Goal: Find specific page/section: Find specific page/section

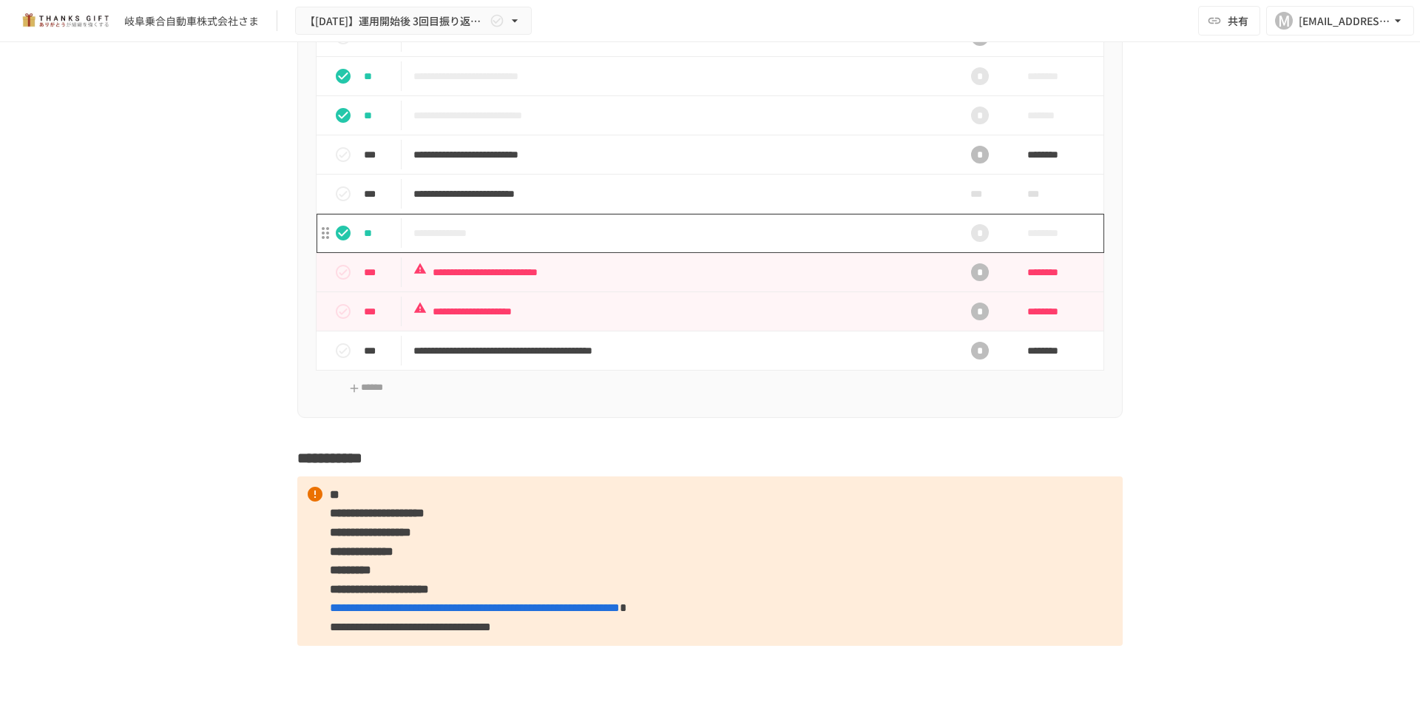
scroll to position [8506, 0]
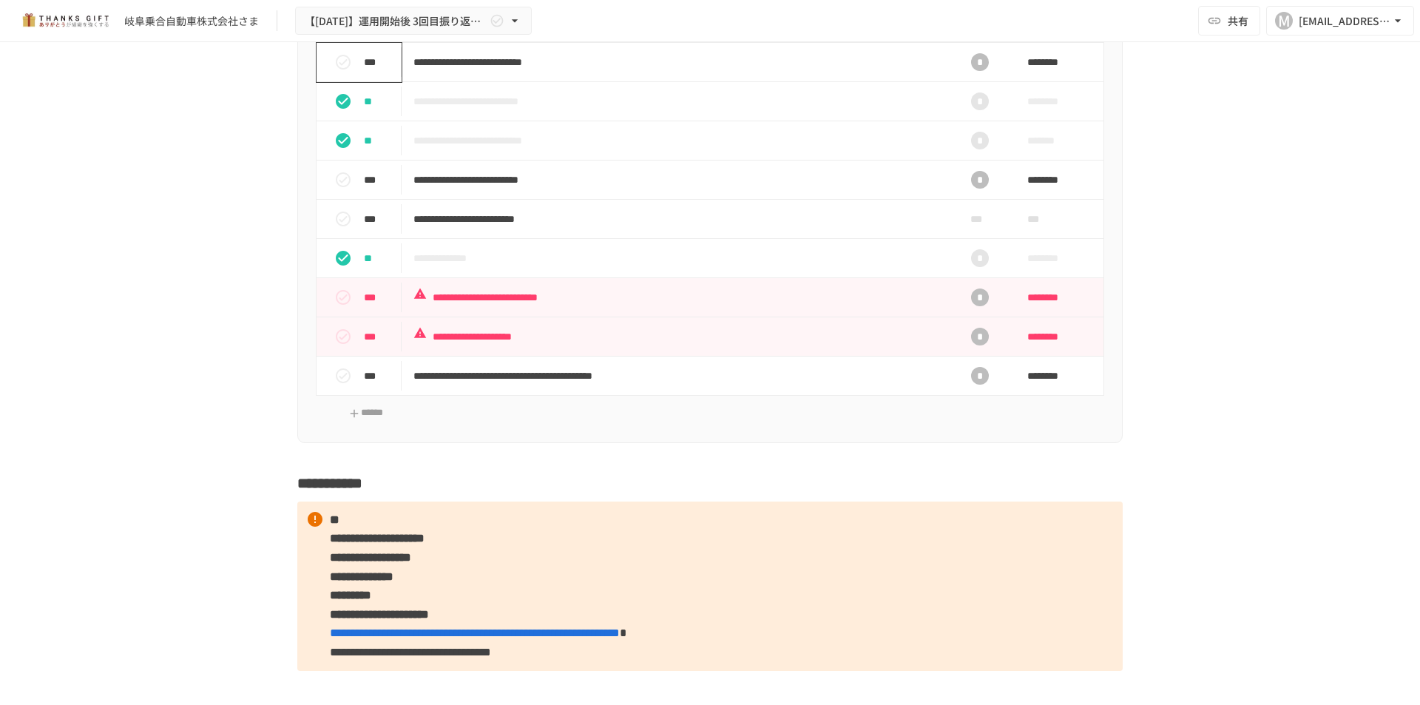
click at [339, 71] on icon "status" at bounding box center [343, 62] width 18 height 18
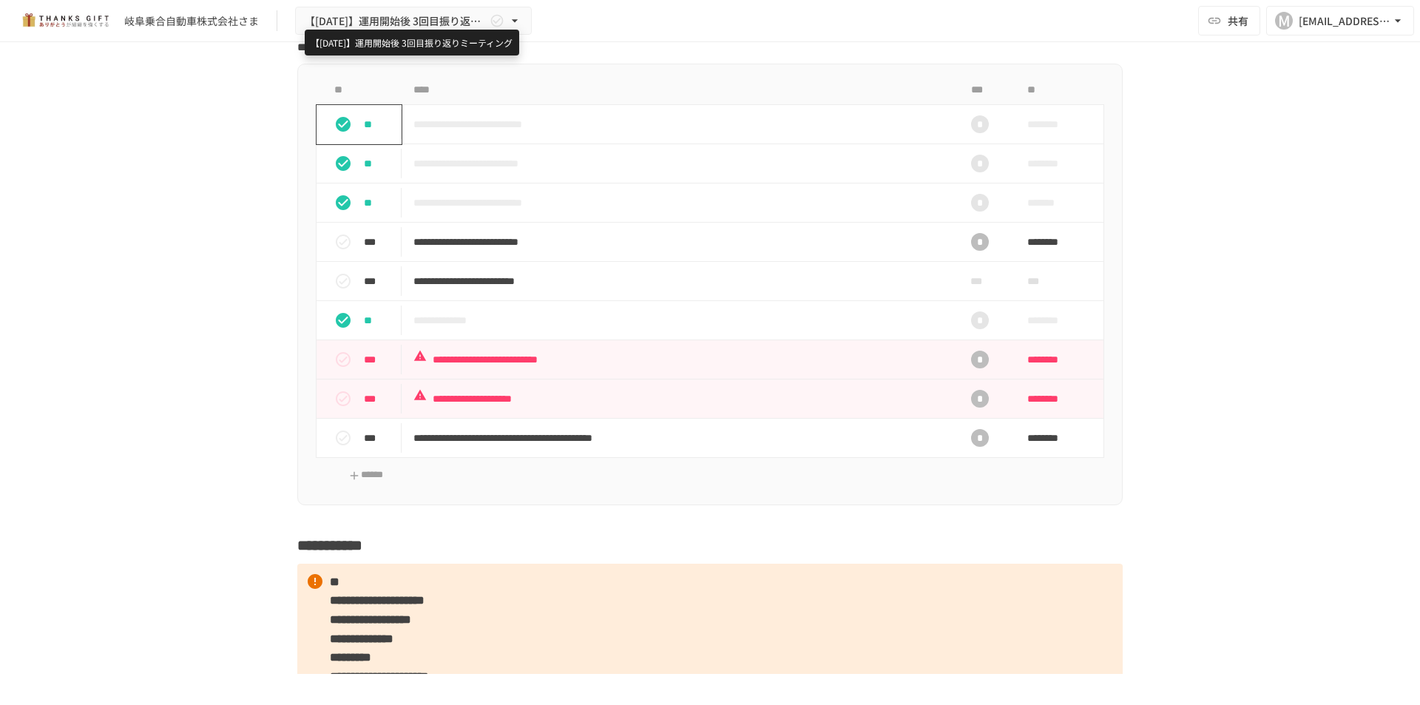
scroll to position [8358, 0]
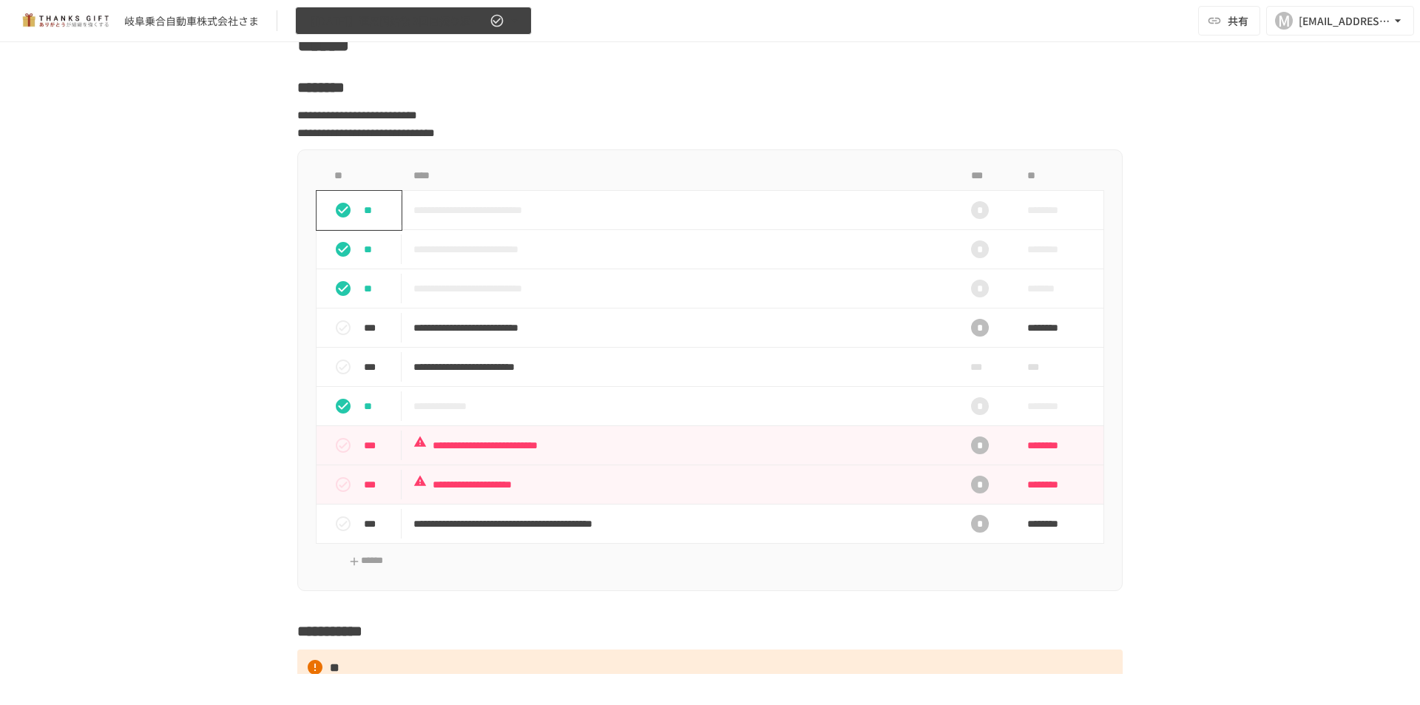
click at [511, 19] on icon "button" at bounding box center [514, 20] width 15 height 15
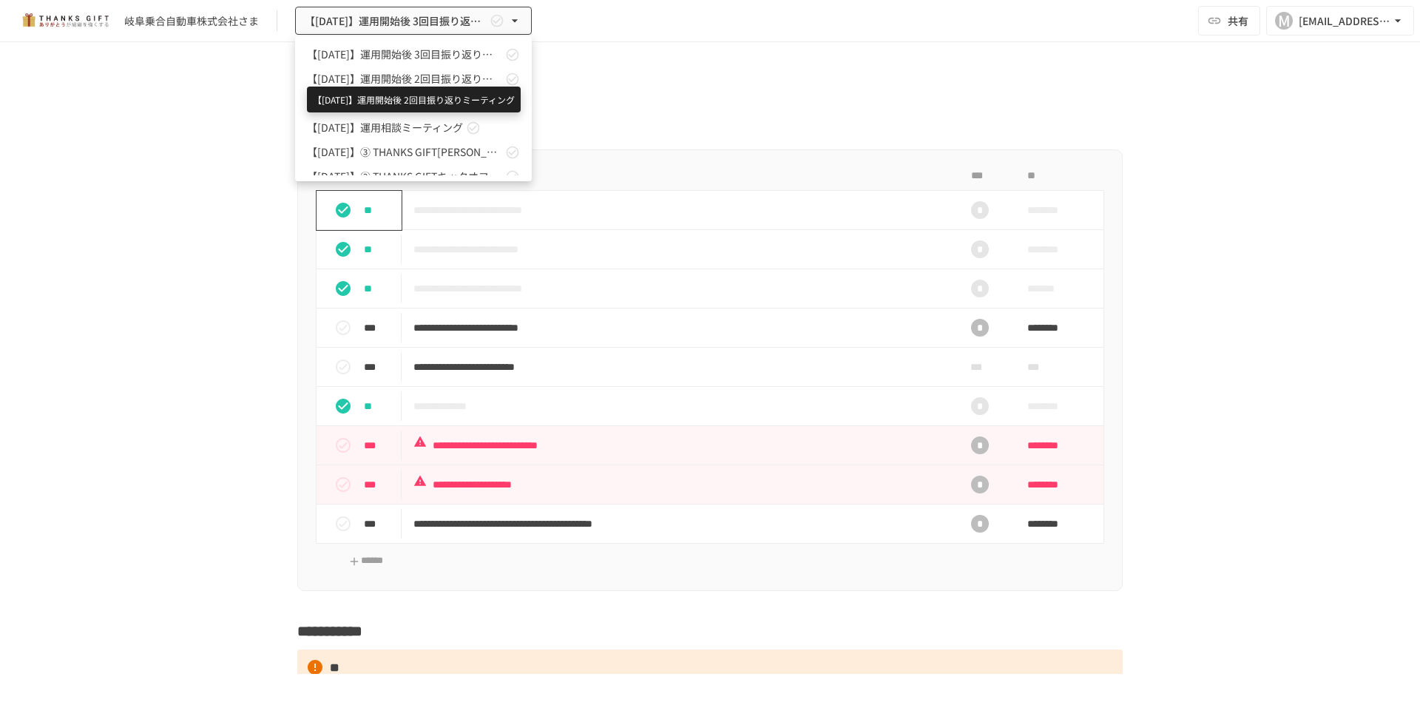
click at [483, 73] on span "【[DATE]】運用開始後 2回目振り返りミーティング" at bounding box center [404, 79] width 195 height 16
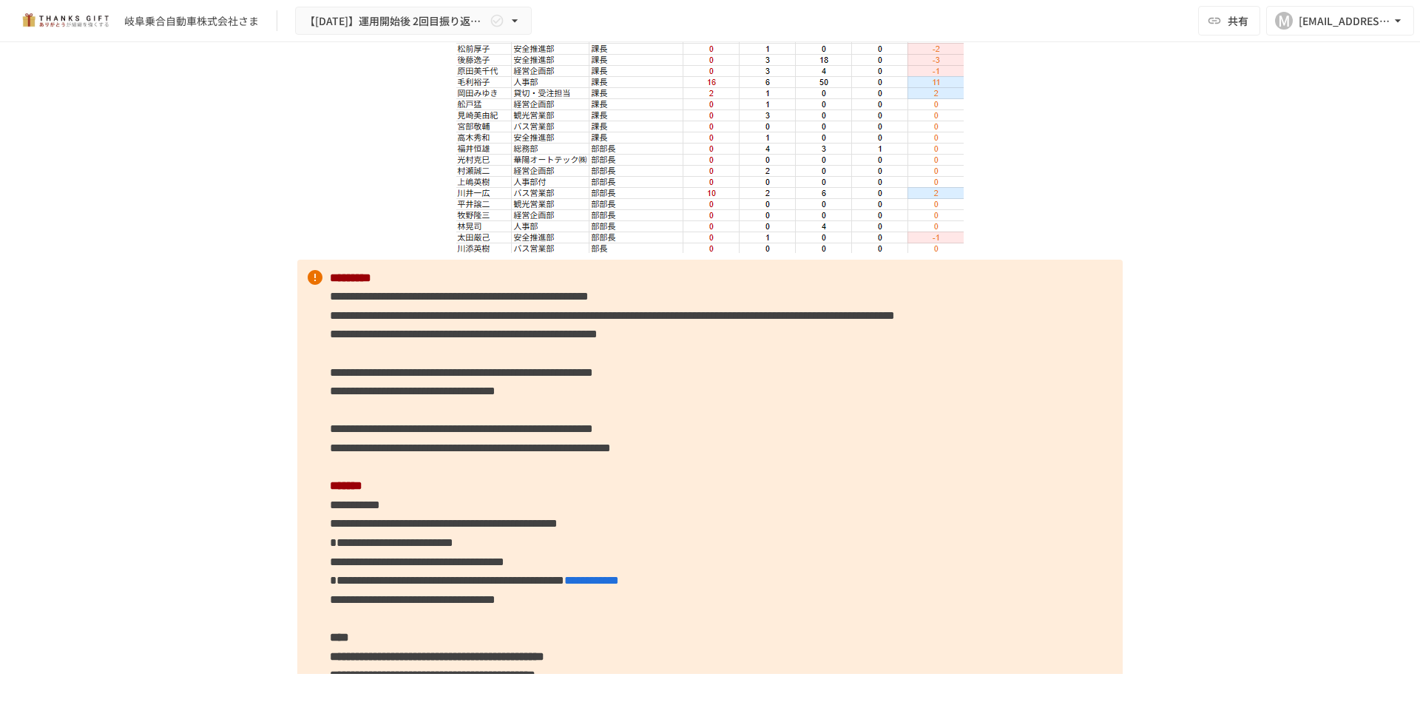
scroll to position [7594, 0]
